Goal: Transaction & Acquisition: Purchase product/service

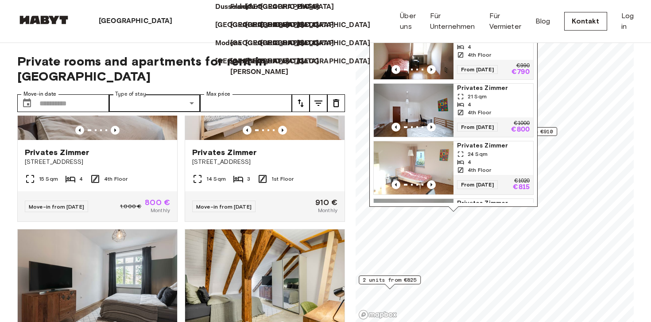
click at [166, 41] on div "[GEOGRAPHIC_DATA]" at bounding box center [137, 21] width 134 height 43
click at [204, 30] on div "München Europa Amsterdam Berlin Brüssel Köln Dusseldorf Frankfurt Graz Hamburg …" at bounding box center [325, 21] width 616 height 43
click at [58, 18] on img at bounding box center [43, 19] width 53 height 9
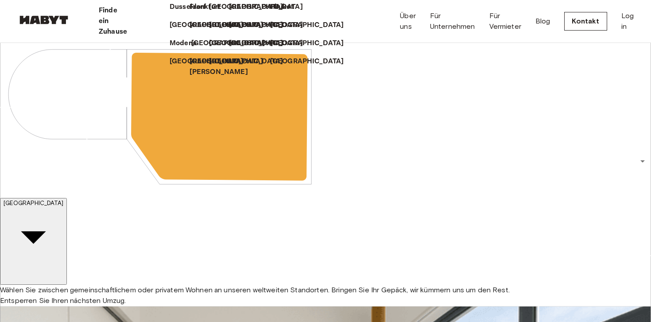
click at [191, 49] on p "[GEOGRAPHIC_DATA]" at bounding box center [228, 43] width 74 height 11
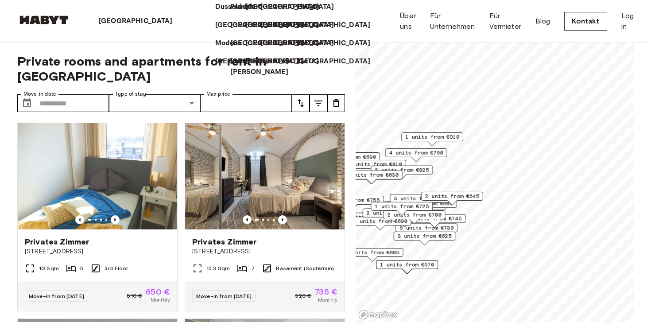
drag, startPoint x: 468, startPoint y: 241, endPoint x: 403, endPoint y: 245, distance: 65.2
click at [403, 260] on span "1 units from €570" at bounding box center [407, 264] width 54 height 8
